Goal: Task Accomplishment & Management: Use online tool/utility

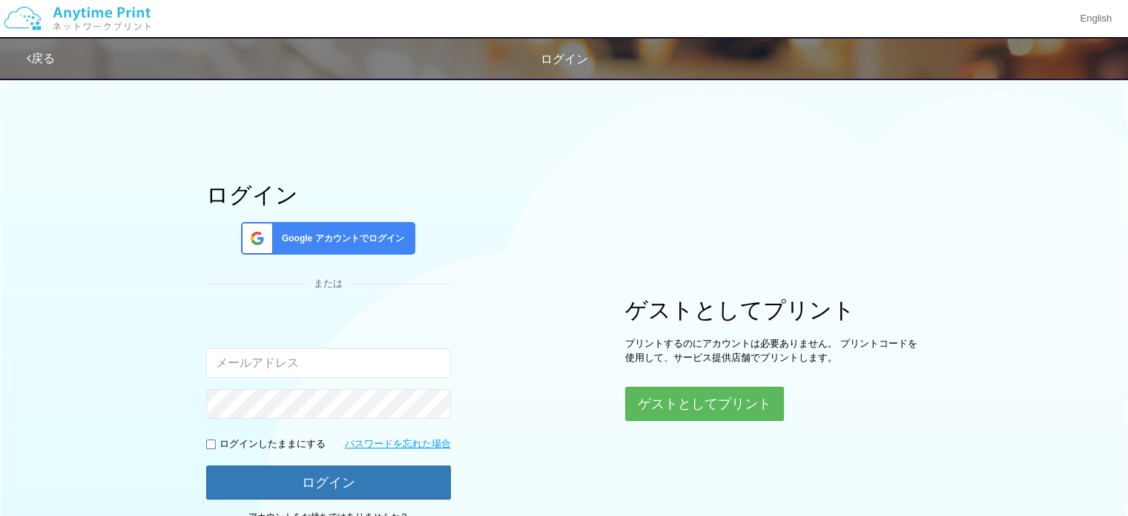
click at [332, 234] on span "Google アカウントでログイン" at bounding box center [340, 238] width 128 height 13
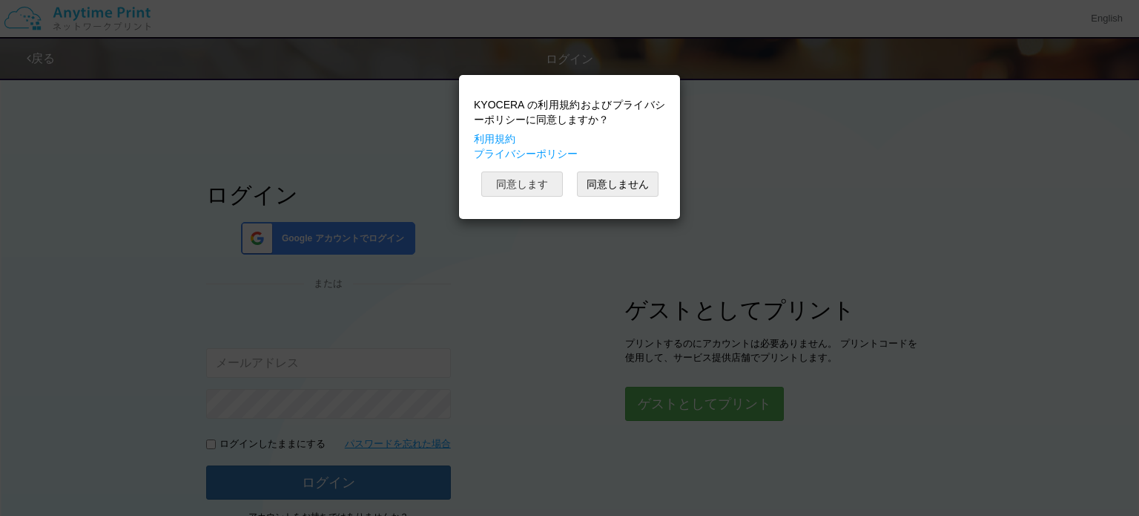
click at [531, 180] on button "同意します" at bounding box center [522, 183] width 82 height 25
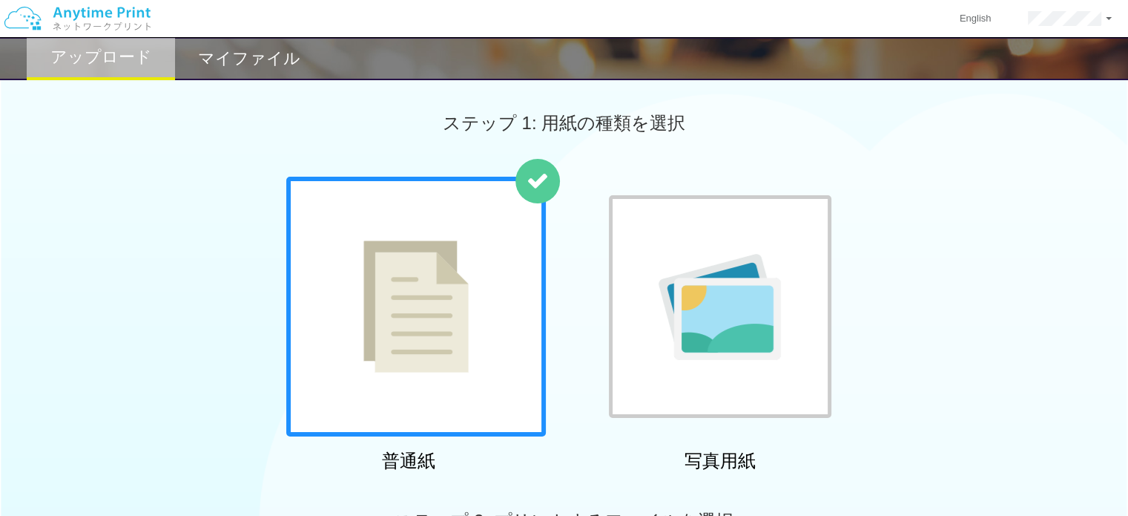
click at [421, 309] on img at bounding box center [415, 306] width 105 height 132
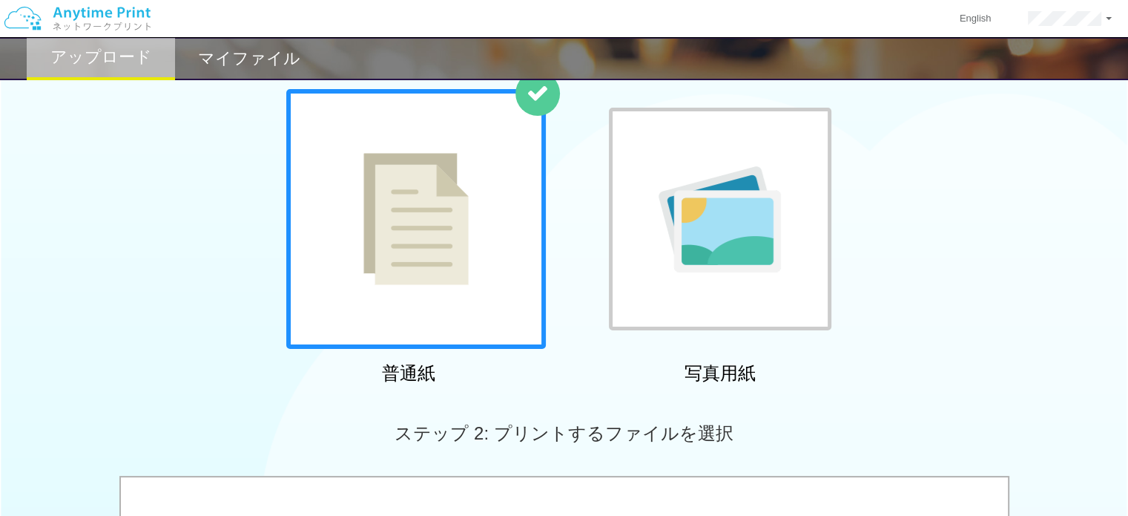
scroll to position [86, 0]
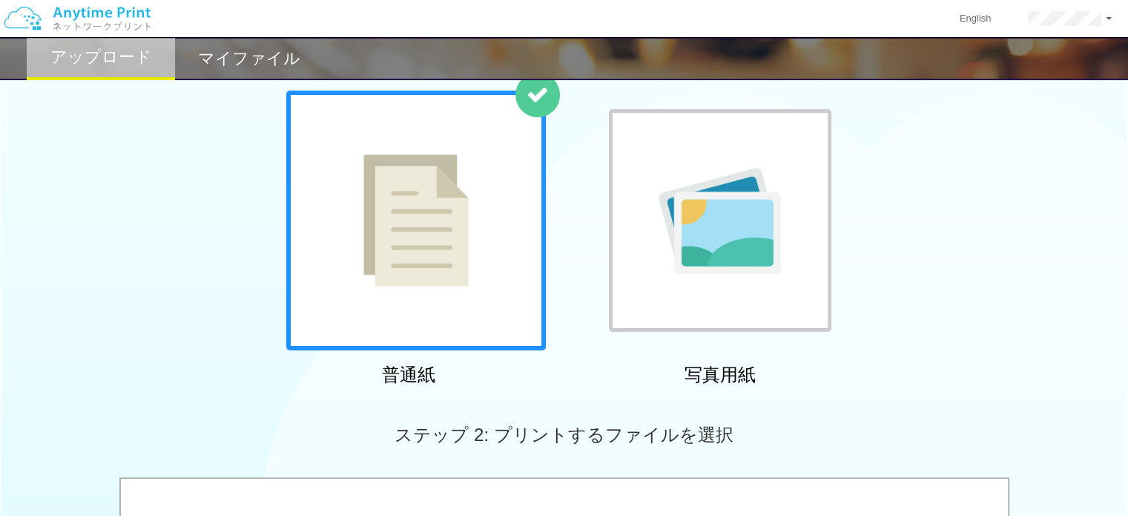
drag, startPoint x: 1126, startPoint y: 3, endPoint x: 859, endPoint y: 119, distance: 291.3
click at [859, 119] on div "普通紙 写真用紙" at bounding box center [564, 240] width 1128 height 301
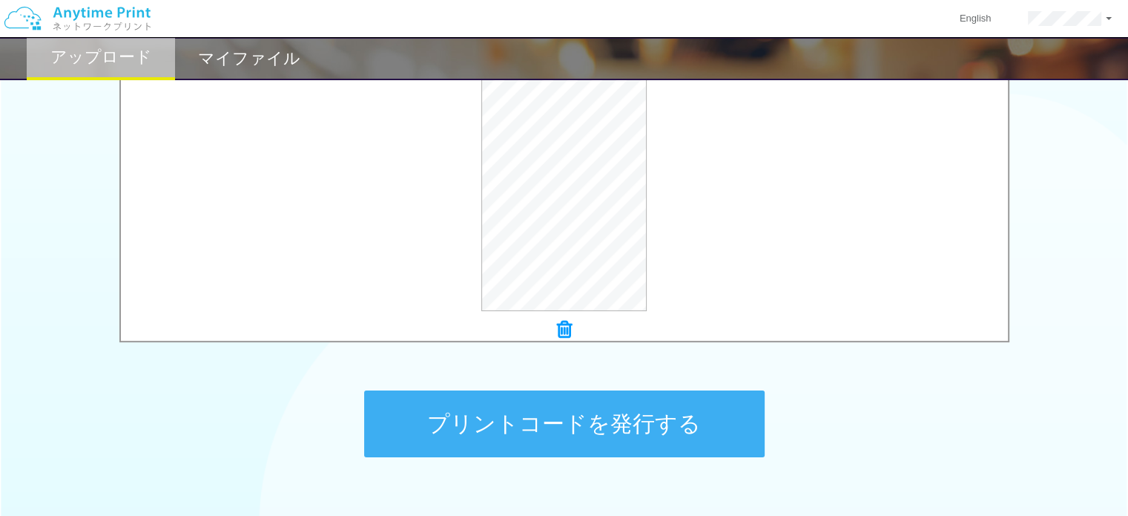
scroll to position [612, 0]
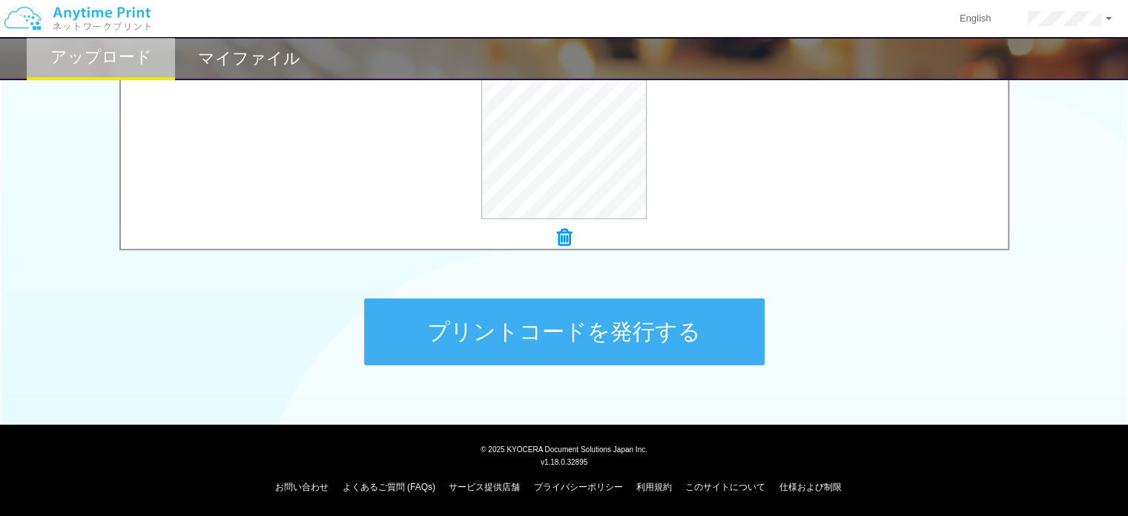
click at [670, 329] on button "プリントコードを発行する" at bounding box center [564, 331] width 401 height 67
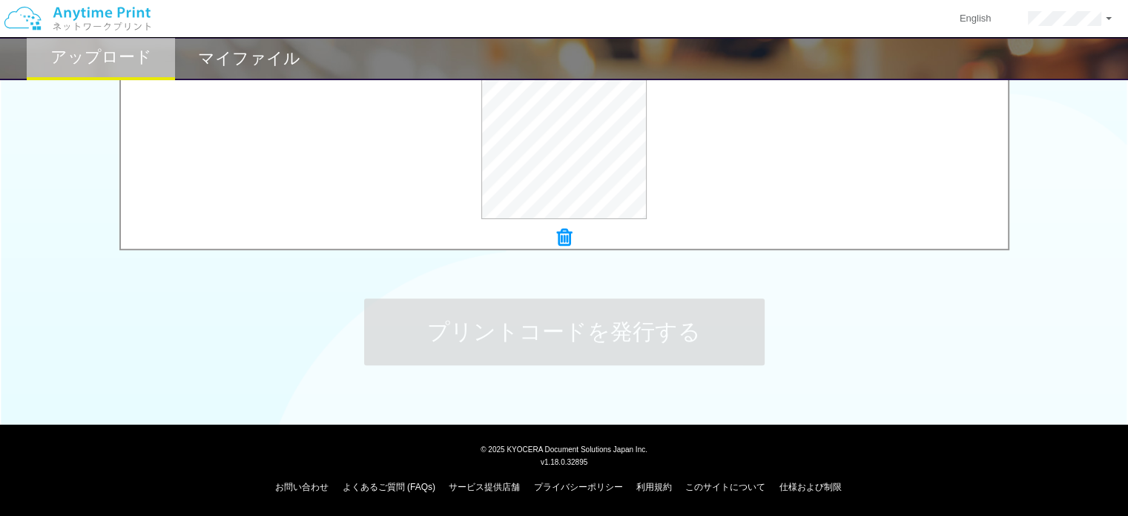
scroll to position [0, 0]
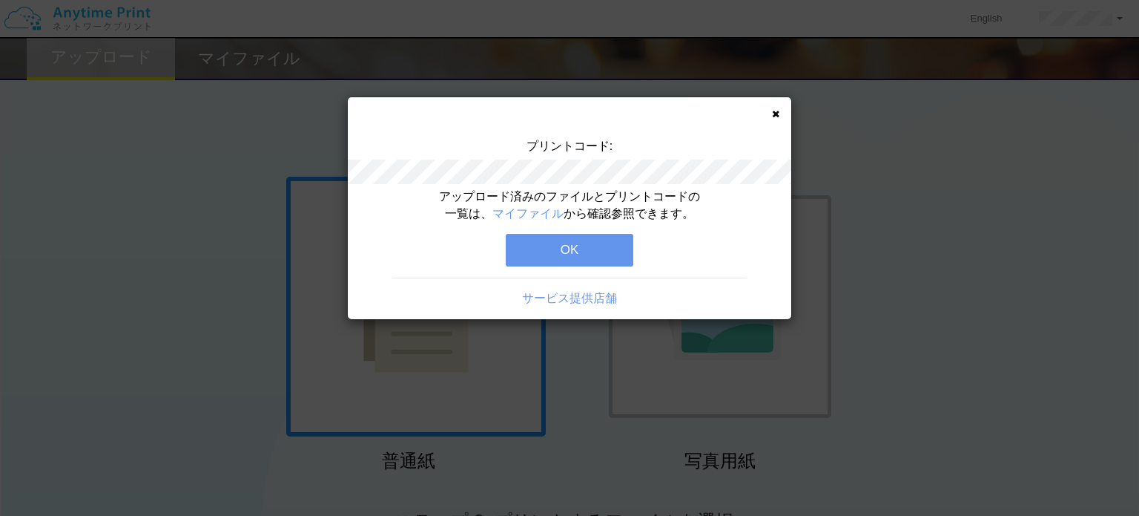
click at [594, 248] on button "OK" at bounding box center [570, 250] width 128 height 33
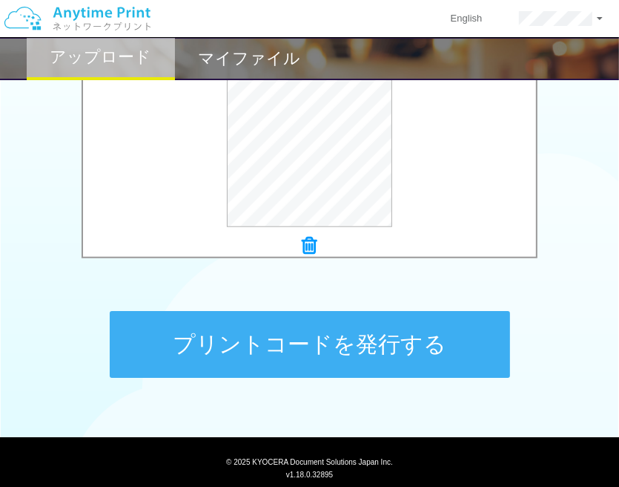
scroll to position [605, 0]
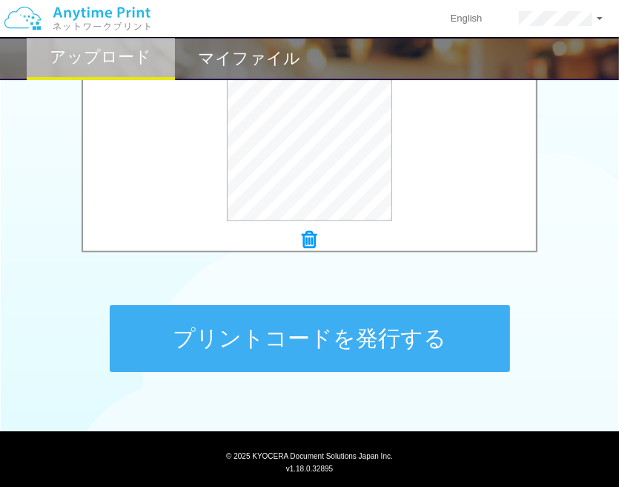
click at [406, 328] on button "プリントコードを発行する" at bounding box center [310, 338] width 401 height 67
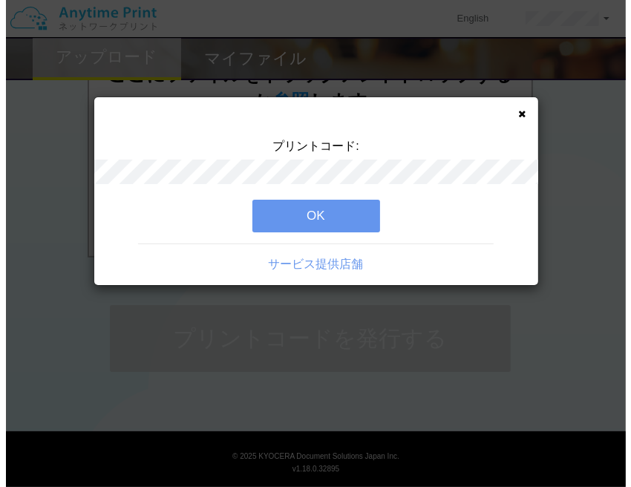
scroll to position [0, 0]
